Goal: Information Seeking & Learning: Learn about a topic

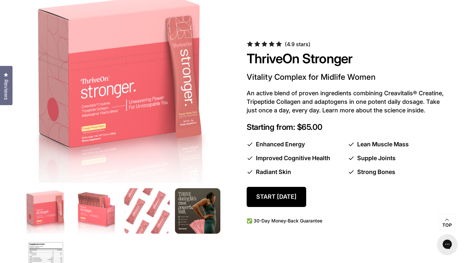
scroll to position [341, 0]
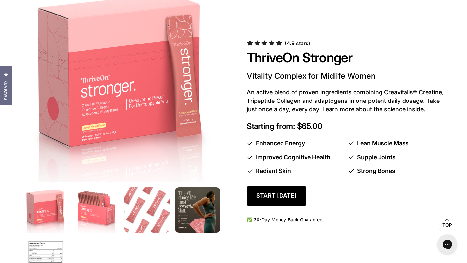
click at [269, 81] on p "Vitality Complex for Midlife Women" at bounding box center [345, 76] width 197 height 11
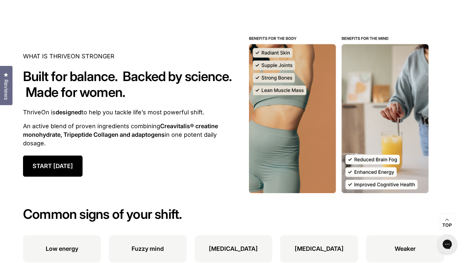
scroll to position [629, 0]
drag, startPoint x: 51, startPoint y: 76, endPoint x: 194, endPoint y: 97, distance: 145.0
click at [194, 97] on h2 "Built for balance.  Backed by science.  Made for women." at bounding box center [128, 84] width 211 height 32
copy h2 "Built for balance.  Backed by science.  Made for women."
click at [72, 125] on p "An active blend of proven ingredients combining Creavitalis® creatine monohydra…" at bounding box center [128, 134] width 211 height 26
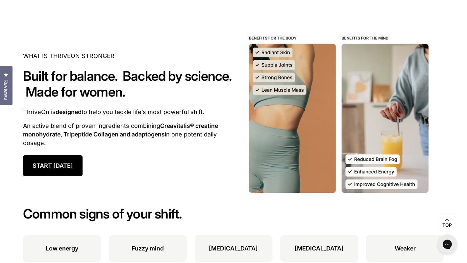
click at [62, 123] on p "An active blend of proven ingredients combining Creavitalis® creatine monohydra…" at bounding box center [128, 134] width 211 height 26
click at [196, 67] on div "WHAT IS THRIVEON STRONGER Built for balance.  Backed by science.  Made for wome…" at bounding box center [128, 114] width 211 height 124
click at [136, 80] on h2 "Built for balance.  Backed by science.  Made for women." at bounding box center [128, 84] width 211 height 32
drag, startPoint x: 131, startPoint y: 79, endPoint x: 127, endPoint y: 79, distance: 4.0
click at [127, 79] on h2 "Built for balance.  Backed by science.  Made for women." at bounding box center [128, 84] width 211 height 32
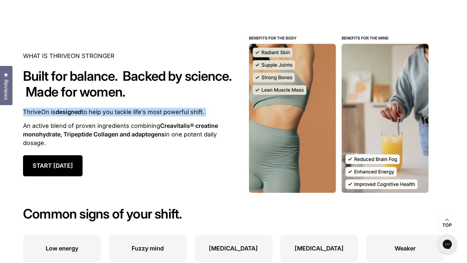
drag, startPoint x: 24, startPoint y: 113, endPoint x: 207, endPoint y: 117, distance: 182.7
click at [207, 117] on div "ThriveOn is designed to help you tackle life’s most powerful shift.   An active…" at bounding box center [128, 127] width 211 height 39
copy p "ThriveOn is designed to help you tackle life’s most powerful shift."
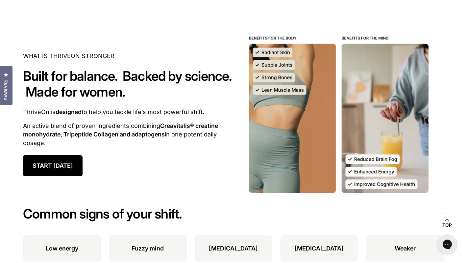
drag, startPoint x: 53, startPoint y: 143, endPoint x: 19, endPoint y: 125, distance: 38.0
click at [19, 125] on div "WHAT IS THRIVEON STRONGER Built for balance.  Backed by science.  Made for wome…" at bounding box center [234, 114] width 448 height 158
copy p "An active blend of proven ingredients combining Creavitalis® creatine monohydra…"
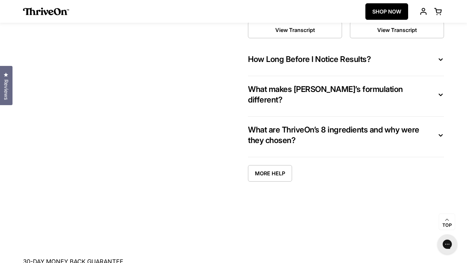
scroll to position [3653, 0]
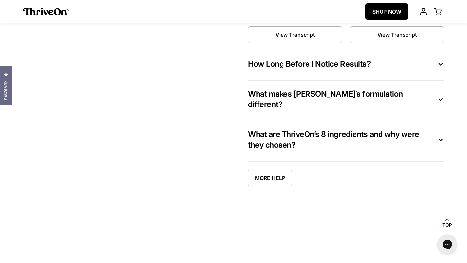
click at [268, 60] on span "How Long Before I Notice Results?" at bounding box center [309, 64] width 123 height 11
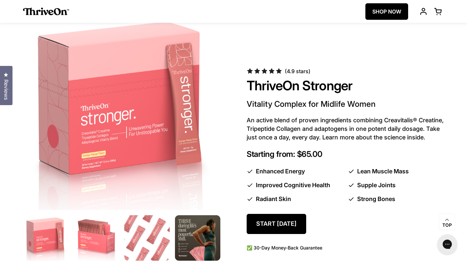
scroll to position [315, 0]
